Goal: Task Accomplishment & Management: Manage account settings

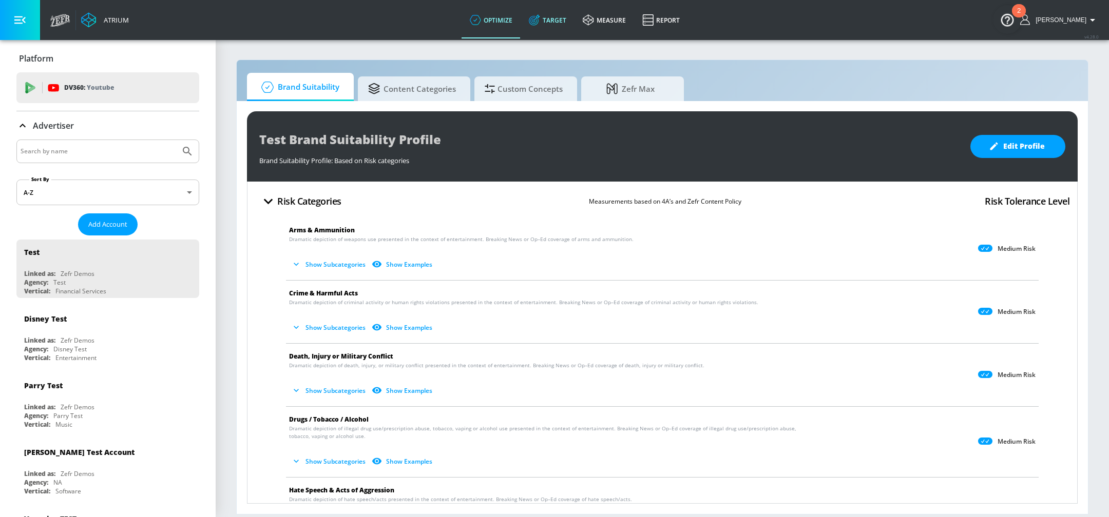
click at [557, 8] on link "Target" at bounding box center [547, 20] width 54 height 37
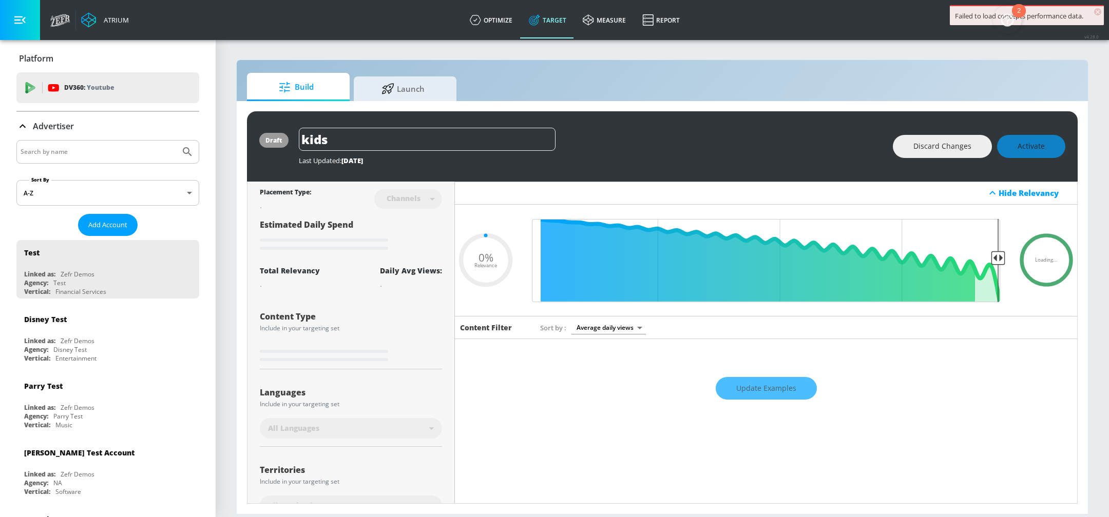
type input "0.59"
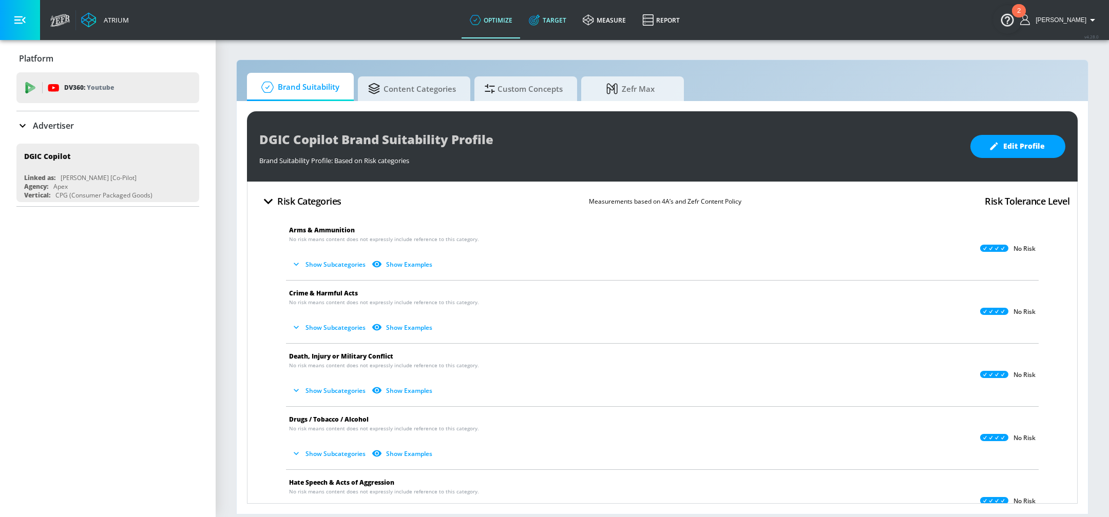
click at [540, 18] on icon at bounding box center [534, 19] width 11 height 11
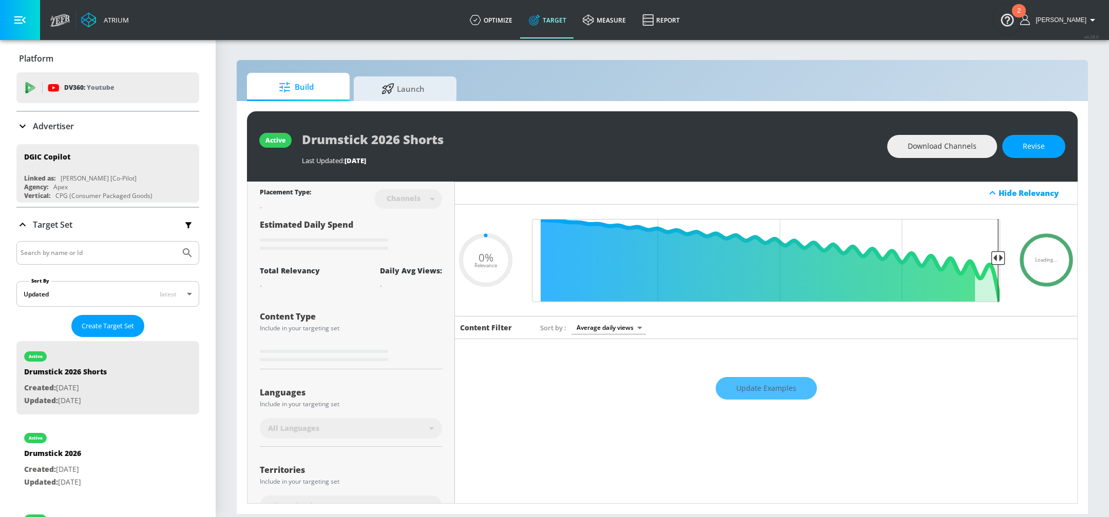
type input "0.05"
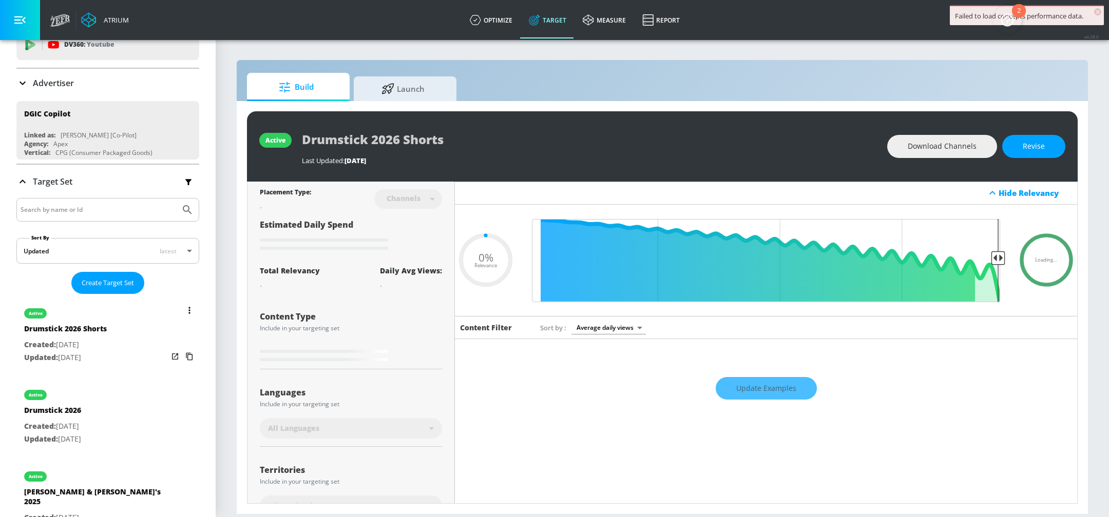
scroll to position [65, 0]
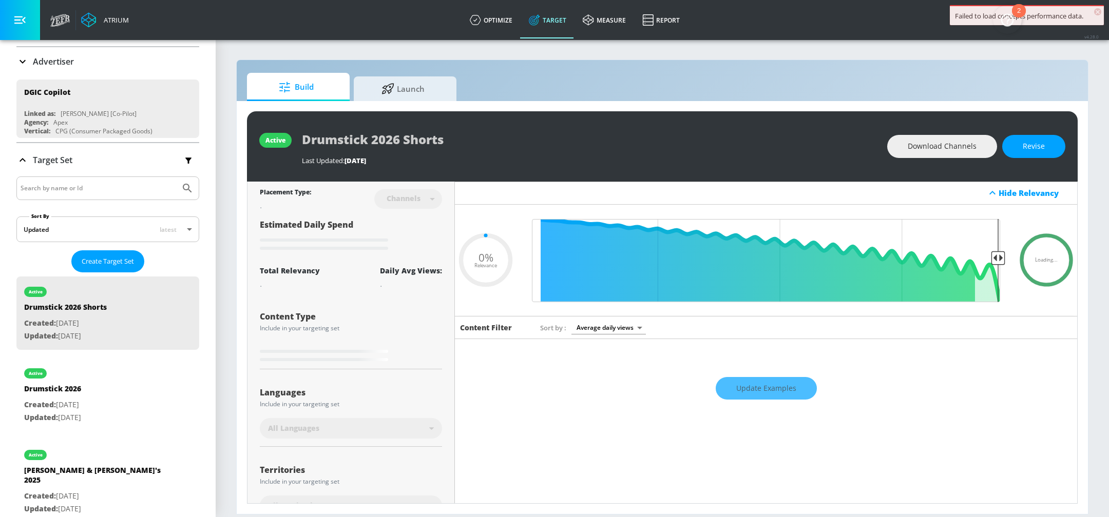
click at [97, 177] on div at bounding box center [107, 189] width 183 height 24
click at [91, 195] on div at bounding box center [107, 189] width 183 height 24
click at [95, 191] on input "Search by name or Id" at bounding box center [99, 188] width 156 height 13
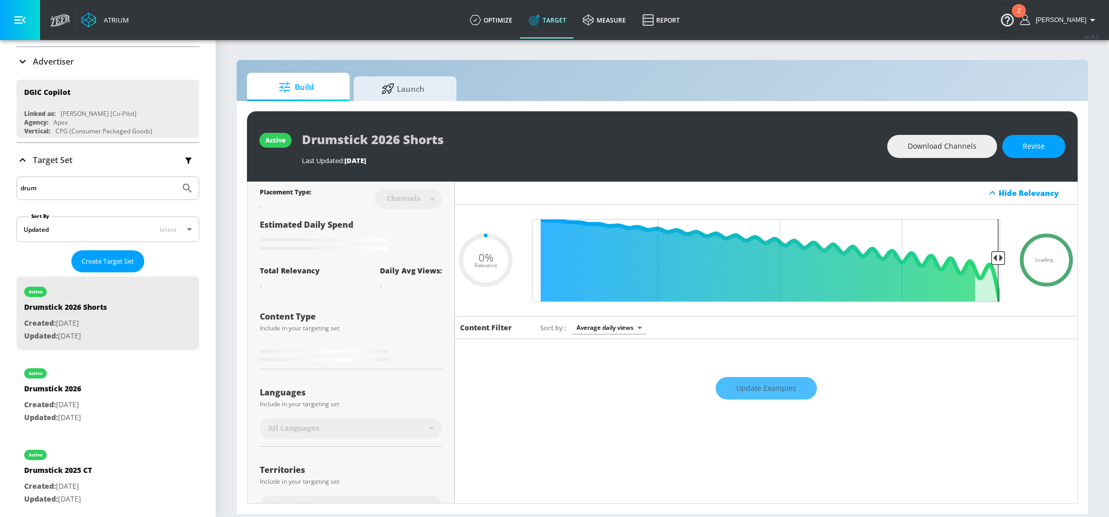
type input "drums"
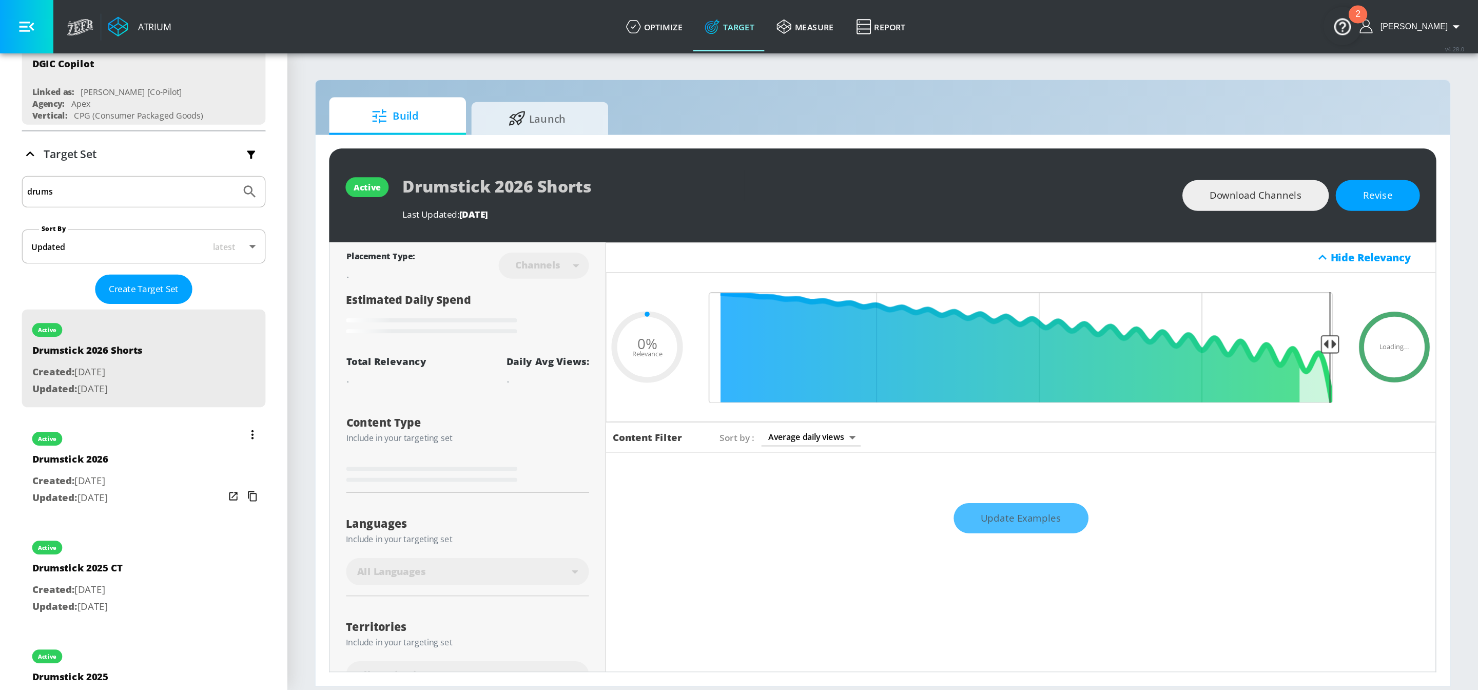
scroll to position [140, 0]
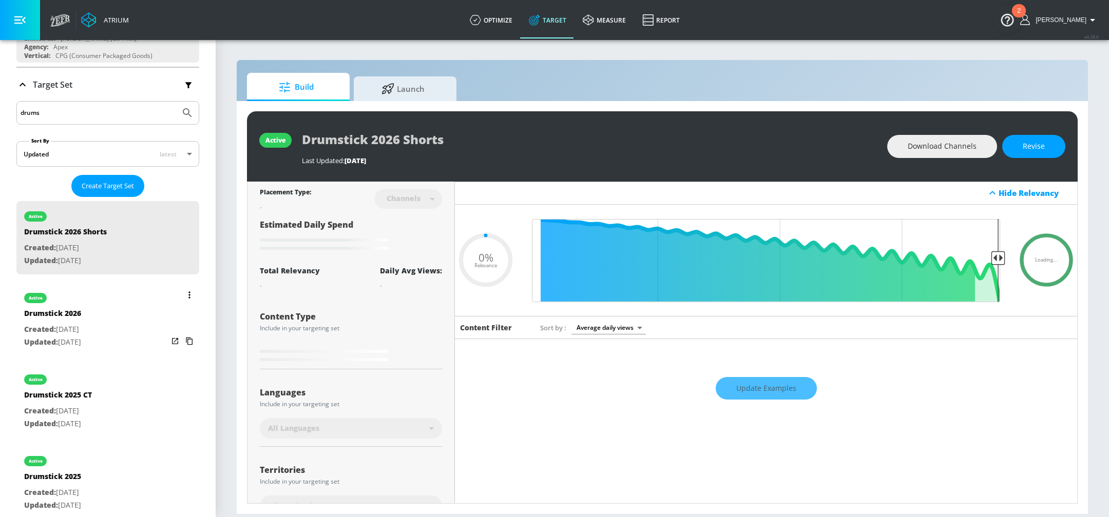
type input "0.38"
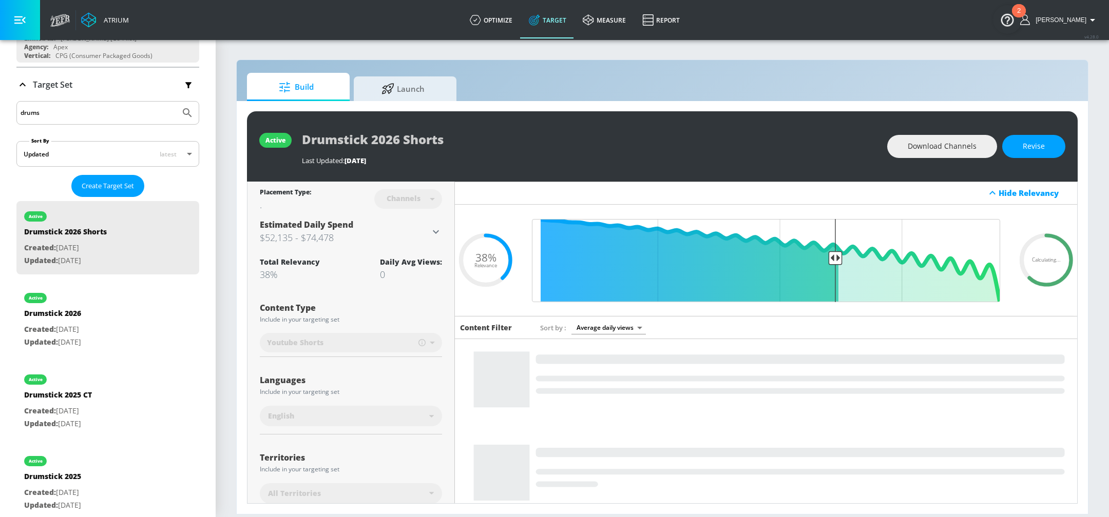
type input "drums"
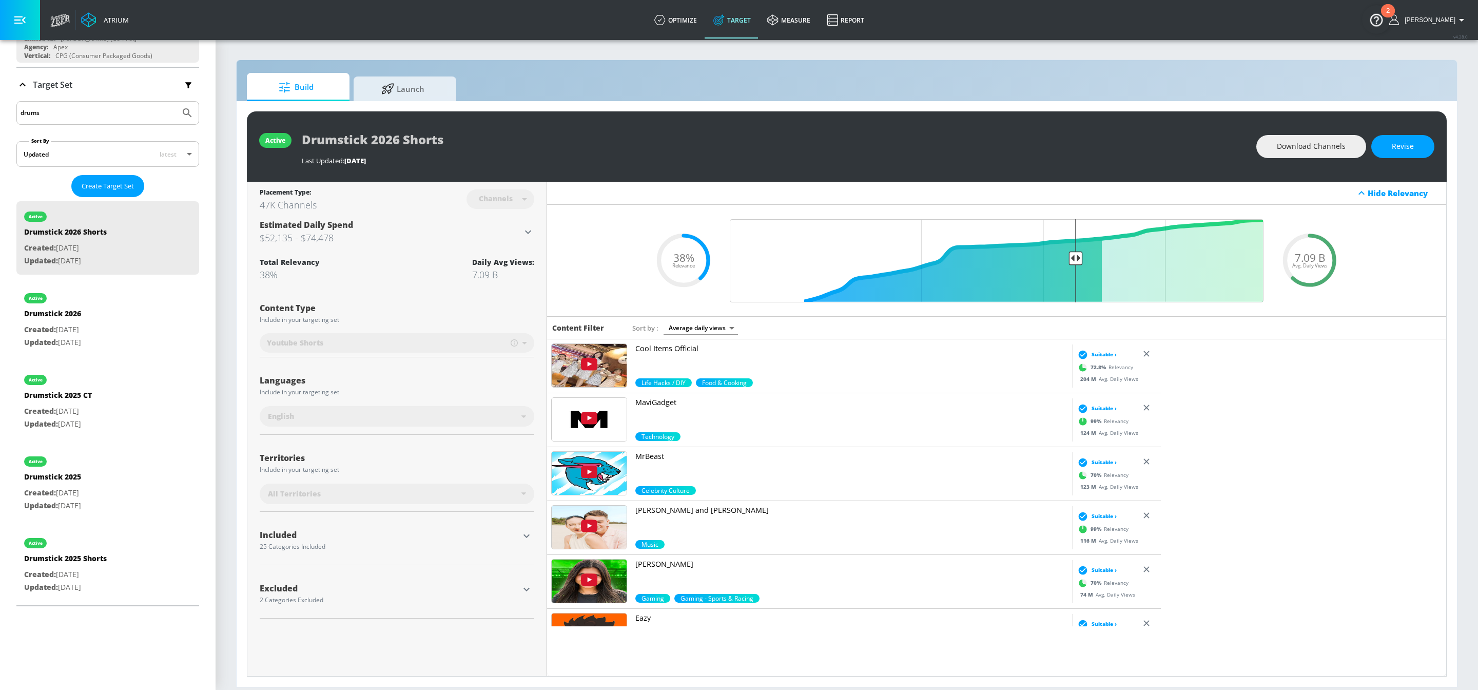
scroll to position [141, 0]
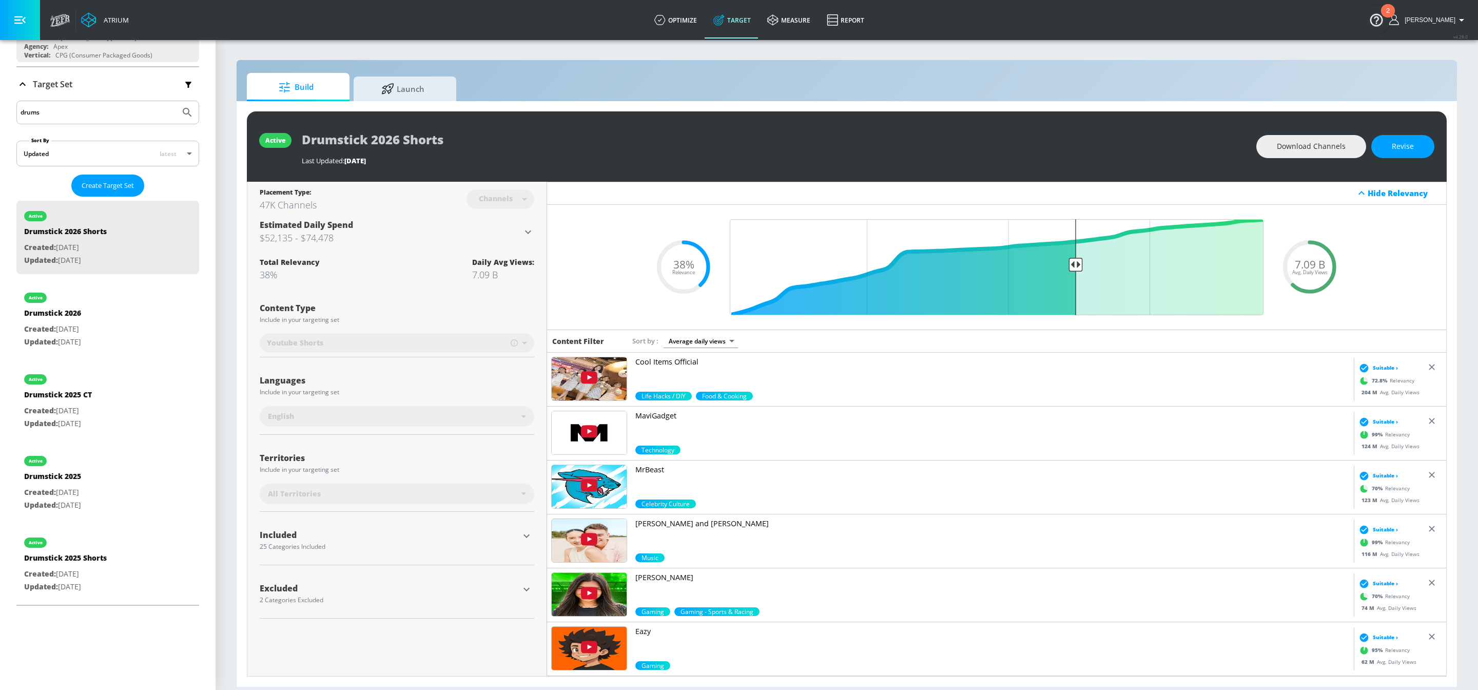
click at [528, 517] on icon "button" at bounding box center [527, 536] width 6 height 4
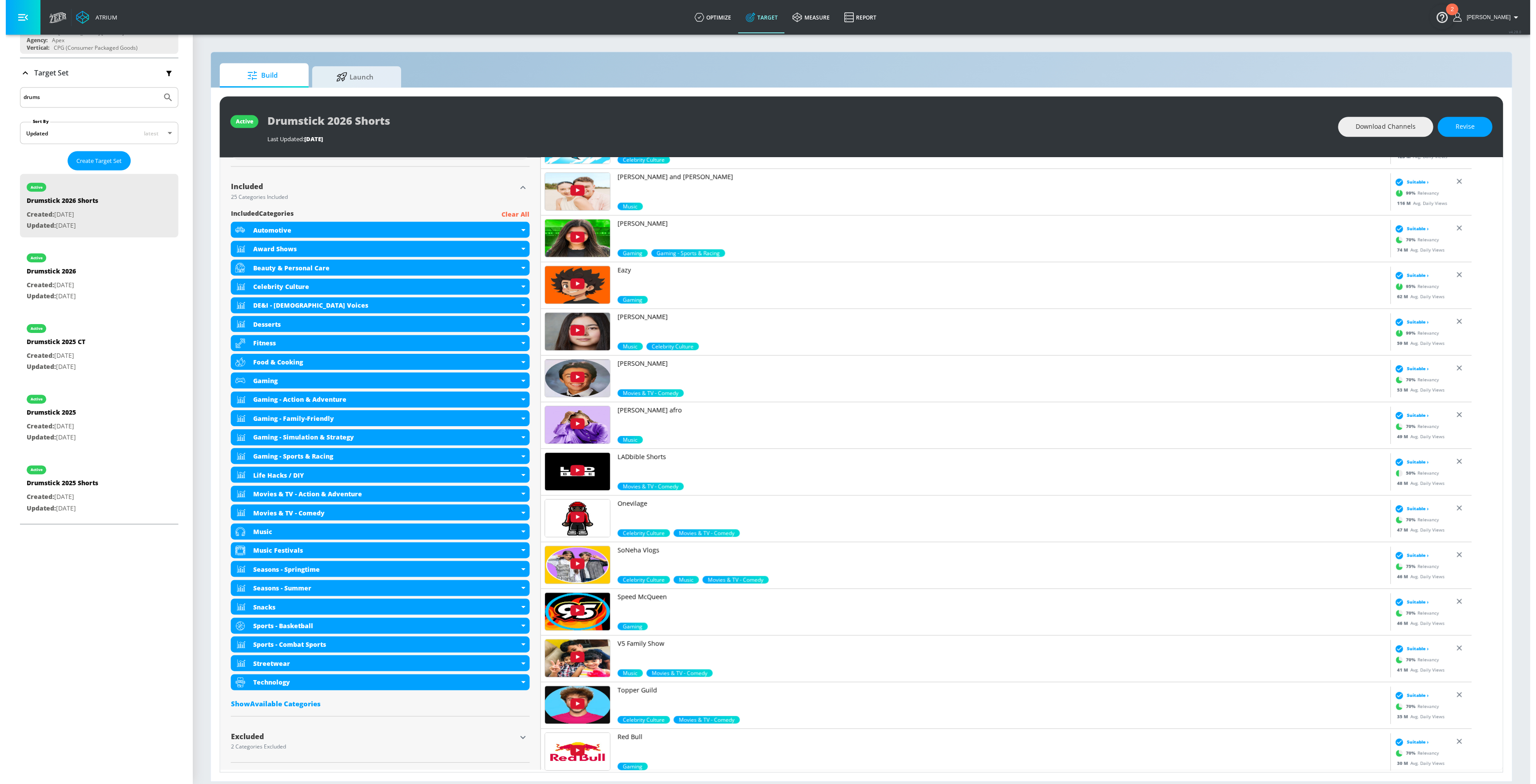
scroll to position [277, 0]
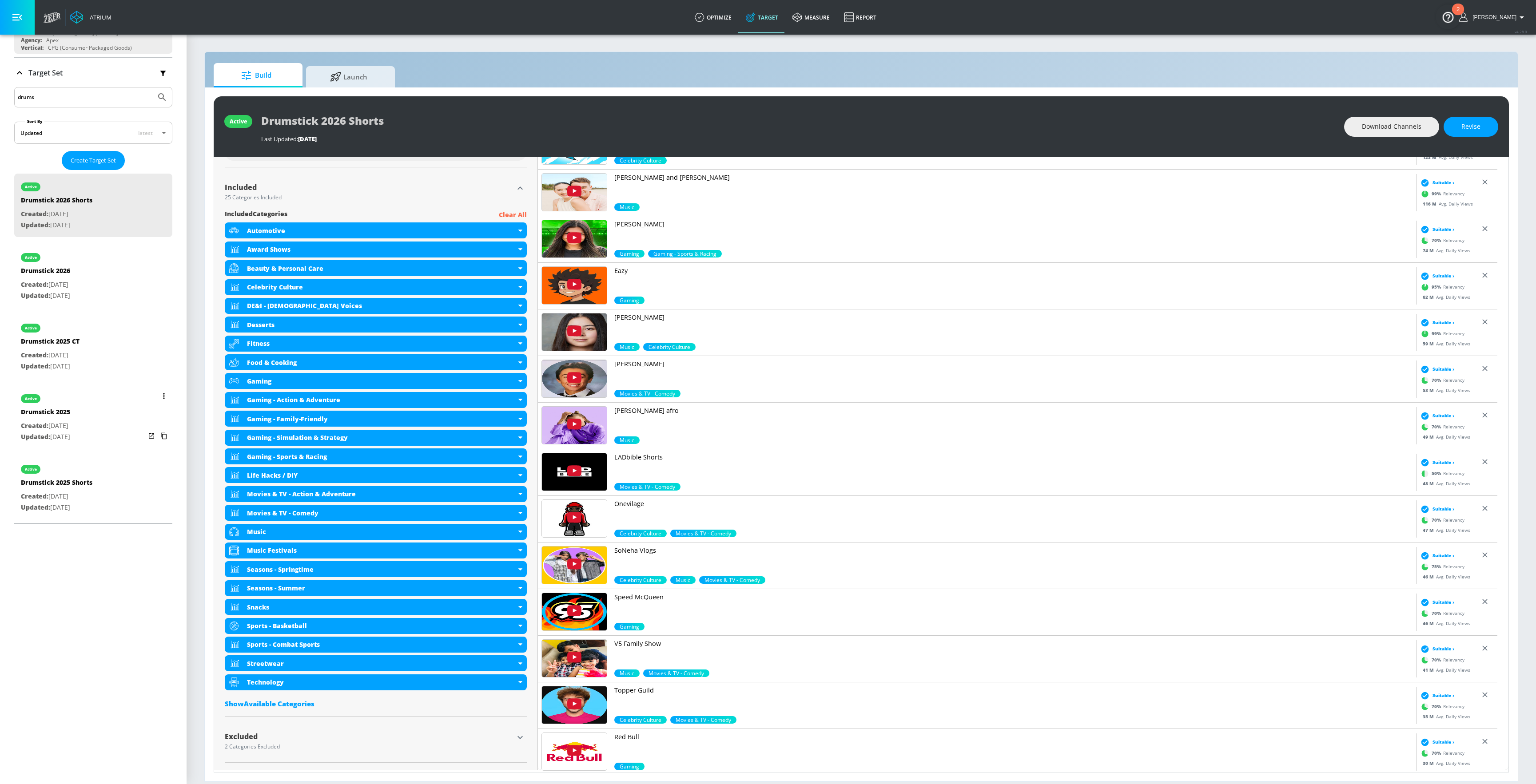
click at [93, 416] on div "active Drumstick 2025 Created: Mar. 27, 2025 Updated: Mar. 27, 2025" at bounding box center [93, 417] width 158 height 63
type input "Drumstick 2025"
type input "videos"
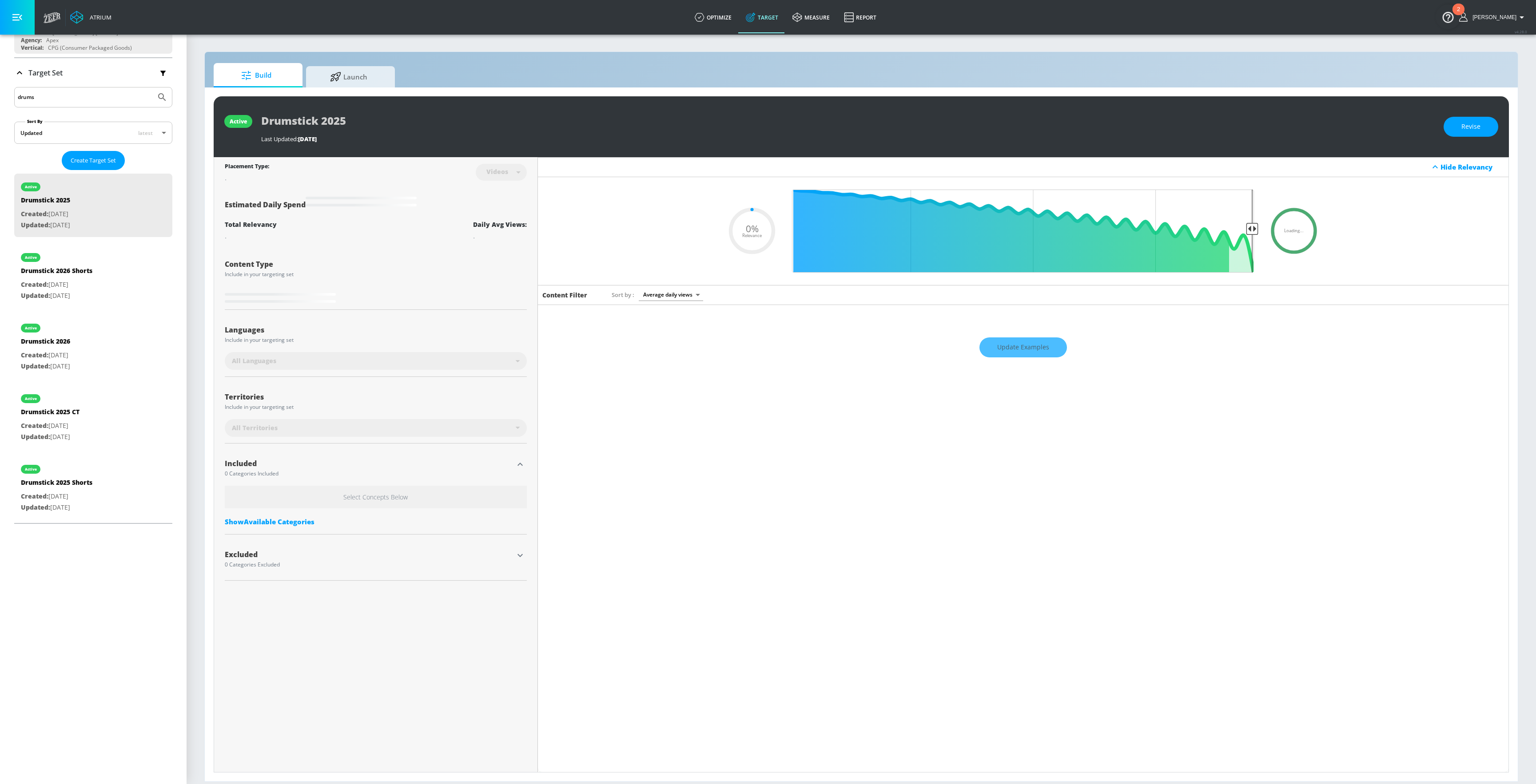
type input "0.38"
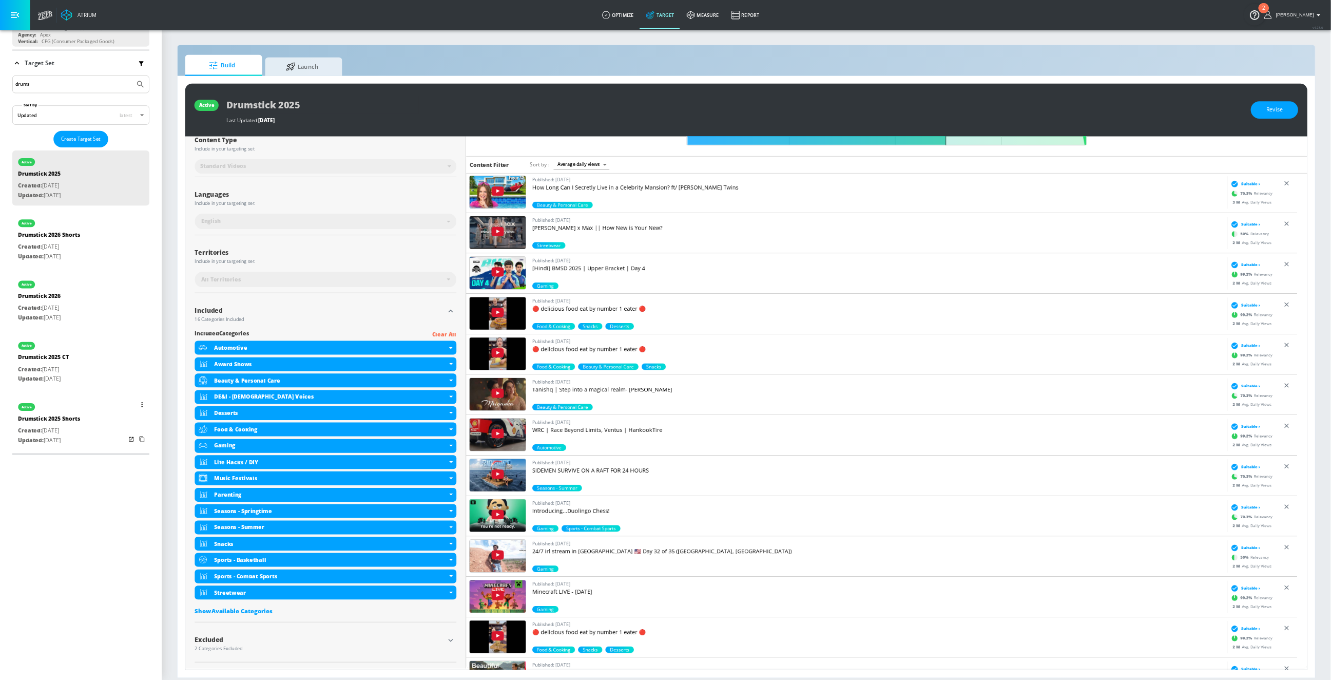
scroll to position [124, 0]
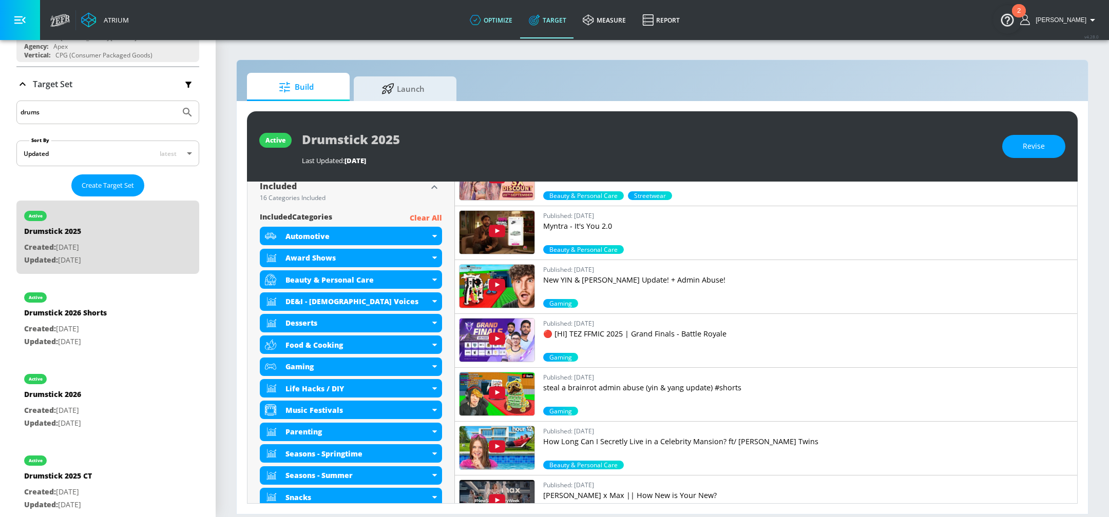
scroll to position [348, 0]
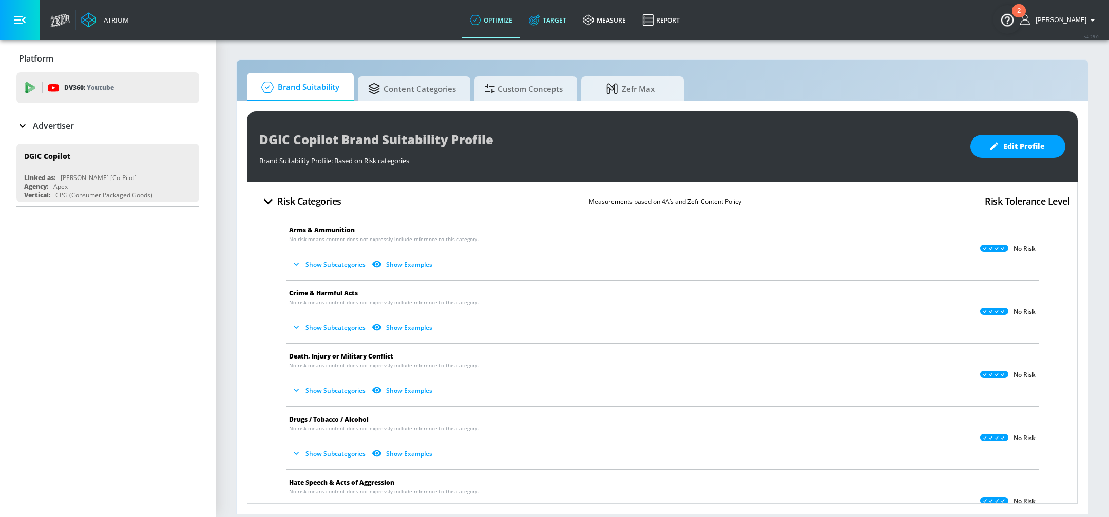
click at [562, 20] on link "Target" at bounding box center [547, 20] width 54 height 37
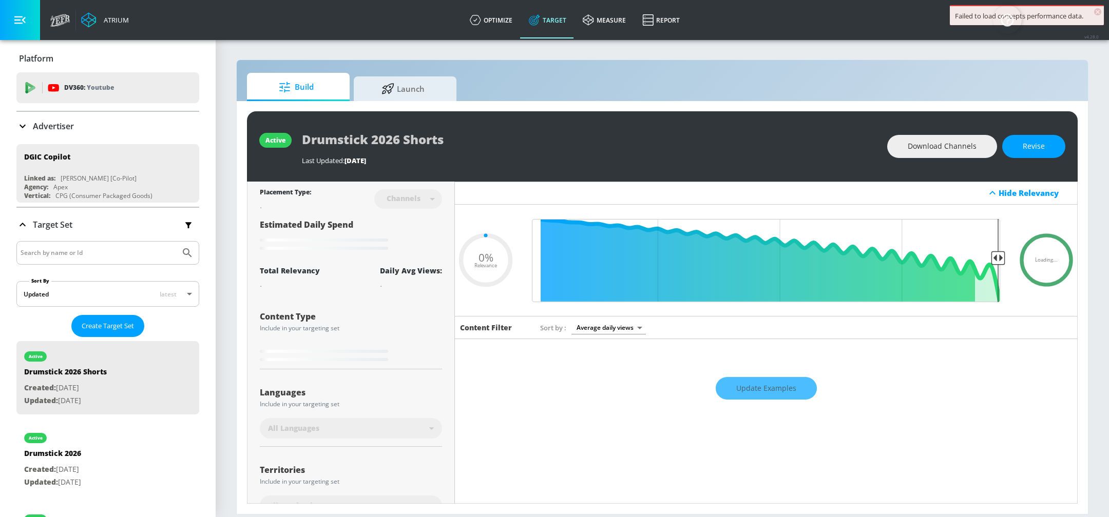
type input "0.05"
click at [76, 249] on input "Search by name or Id" at bounding box center [99, 252] width 156 height 13
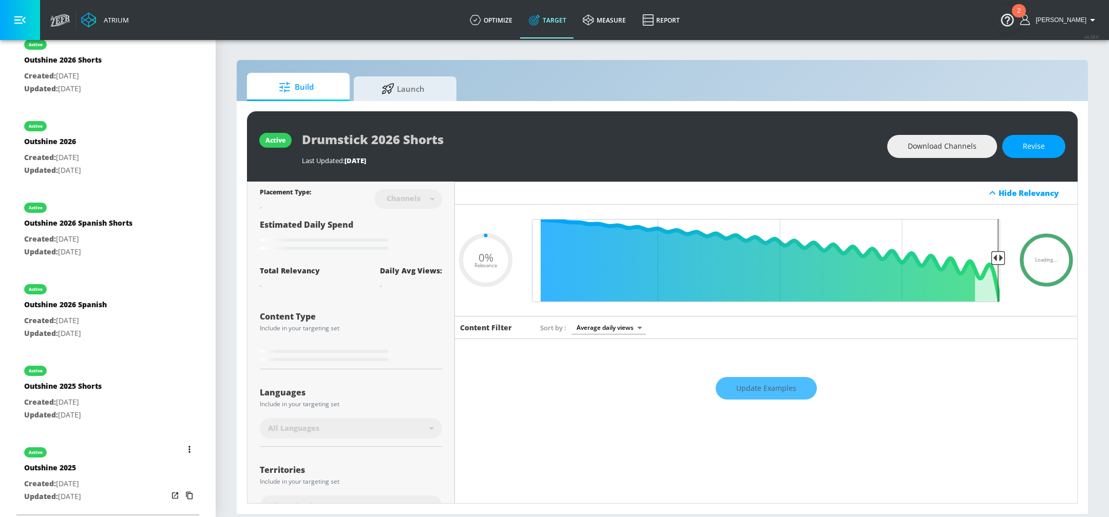
type input "outshine"
click at [81, 447] on div "active" at bounding box center [52, 450] width 57 height 26
type input "Outshine 2025"
type input "videos"
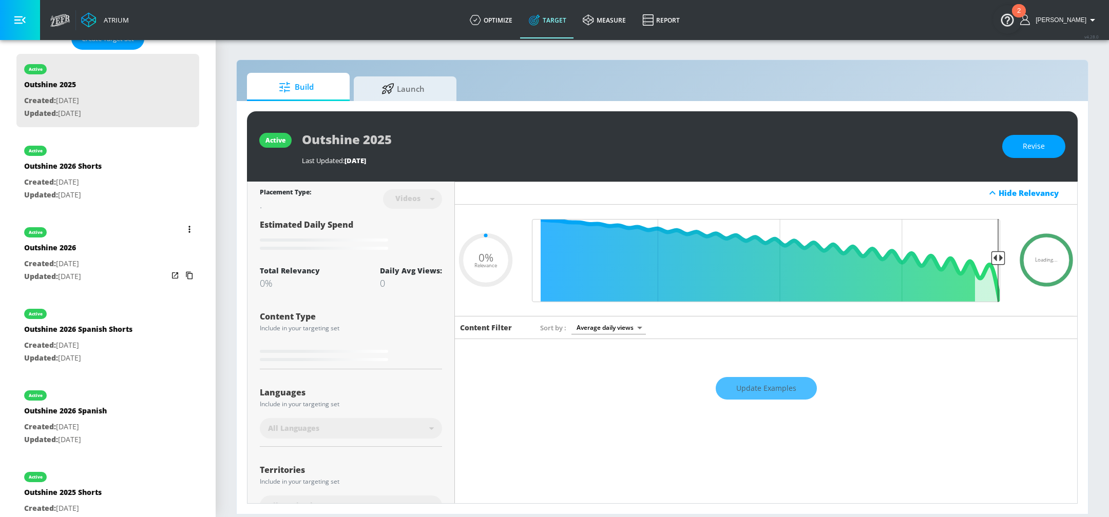
scroll to position [285, 0]
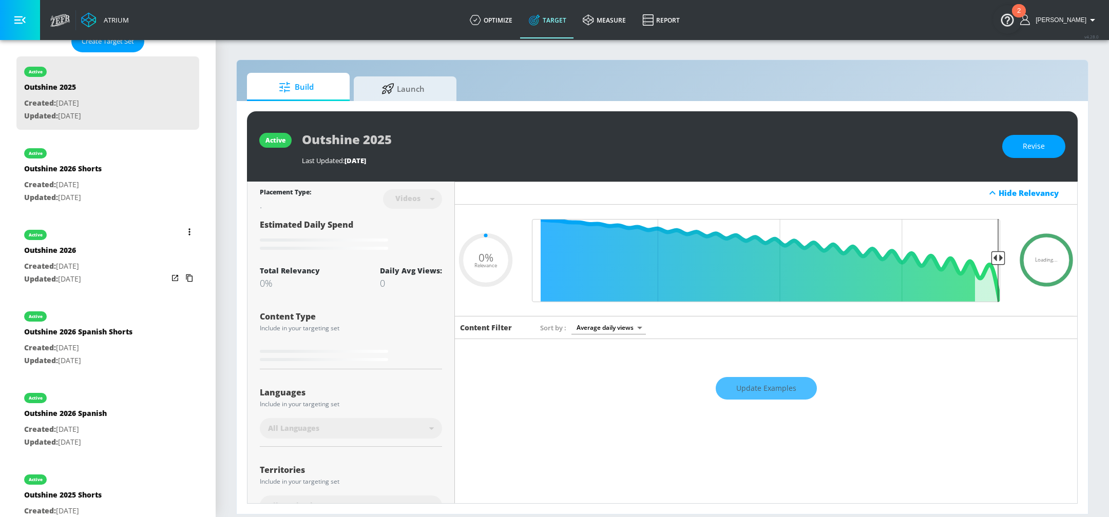
type input "0.15"
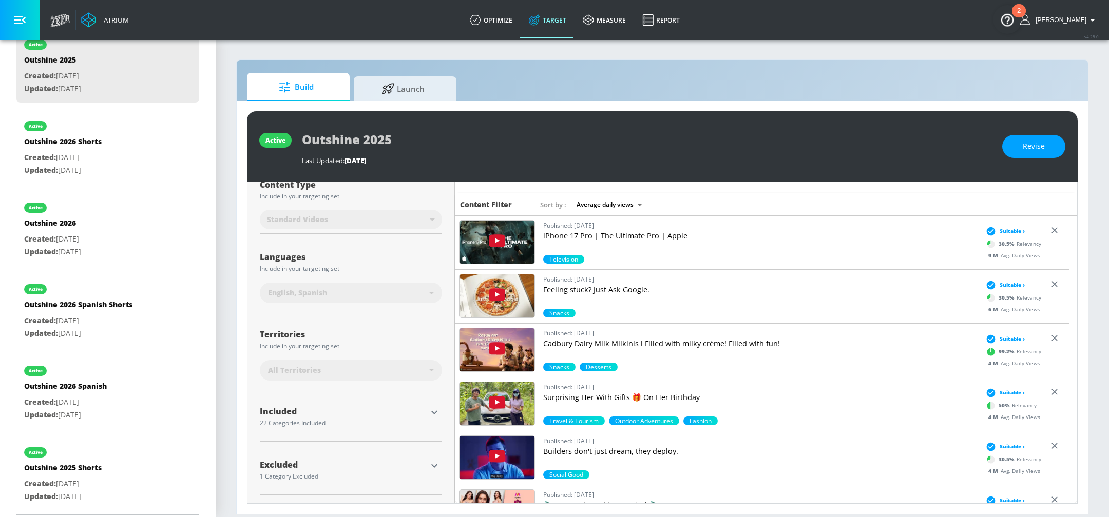
scroll to position [123, 0]
click at [428, 410] on icon "button" at bounding box center [434, 413] width 12 height 12
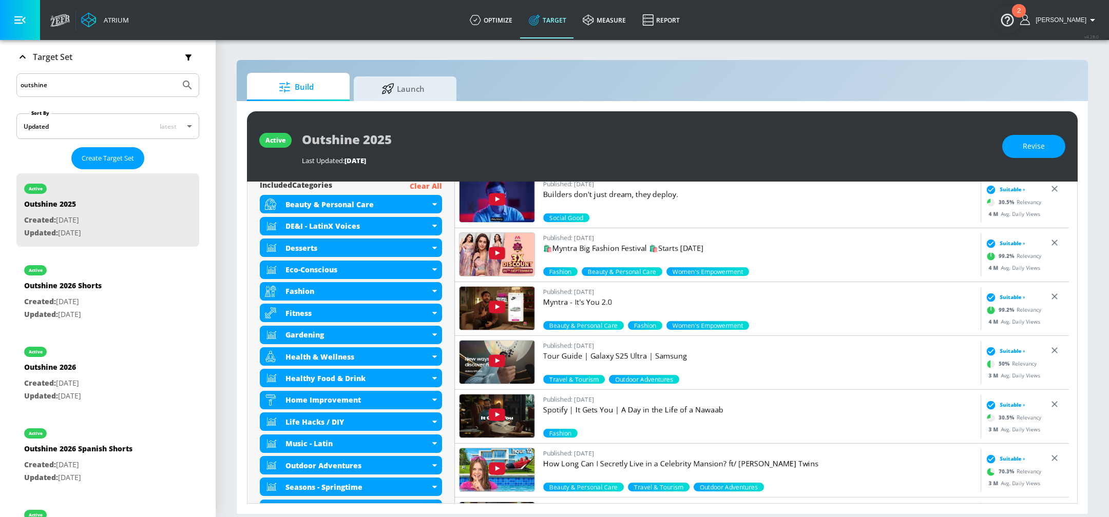
scroll to position [380, 0]
